Goal: Register for event/course

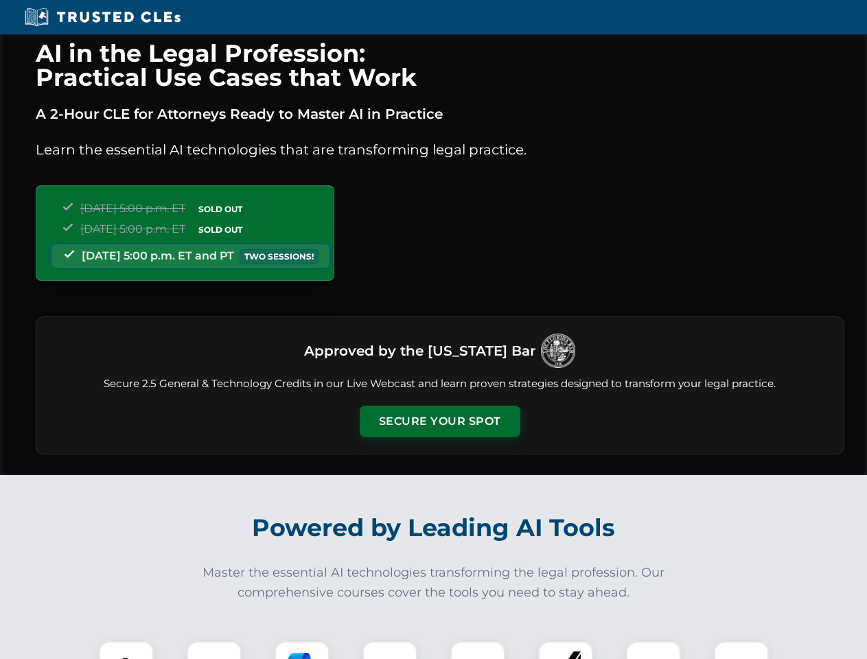
click at [439, 421] on button "Secure Your Spot" at bounding box center [440, 422] width 161 height 32
click at [126, 650] on img at bounding box center [126, 668] width 40 height 40
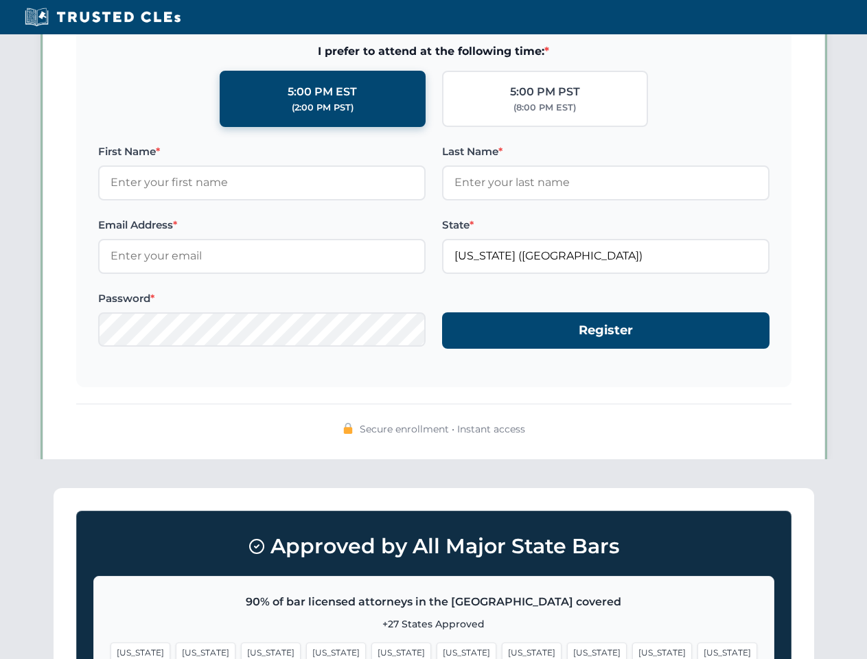
click at [502, 650] on span "[US_STATE]" at bounding box center [532, 652] width 60 height 20
click at [632, 650] on span "[US_STATE]" at bounding box center [662, 652] width 60 height 20
